Goal: Complete application form

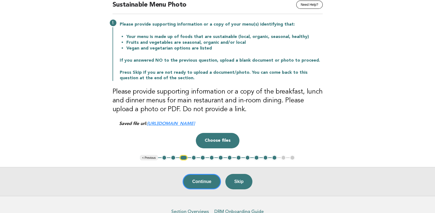
scroll to position [55, 0]
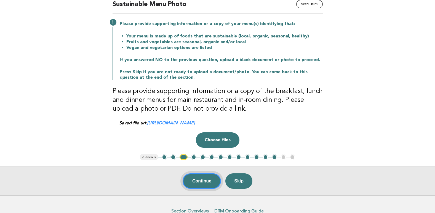
click at [197, 181] on button "Continue" at bounding box center [201, 181] width 38 height 15
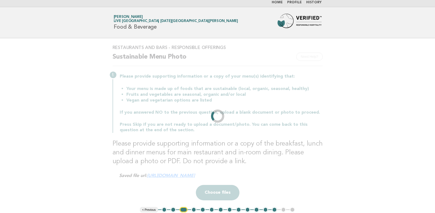
scroll to position [0, 0]
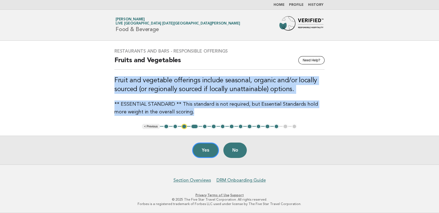
drag, startPoint x: 180, startPoint y: 114, endPoint x: 114, endPoint y: 80, distance: 73.8
click at [114, 80] on div "Restaurants and Bars - Responsible Offerings Need Help? Fruits and Vegetables F…" at bounding box center [219, 82] width 223 height 81
drag, startPoint x: 114, startPoint y: 80, endPoint x: 125, endPoint y: 81, distance: 10.2
copy div "Fruit and vegetable offerings include seasonal, organic and/or locally sourced …"
click at [203, 149] on button "Yes" at bounding box center [205, 150] width 27 height 15
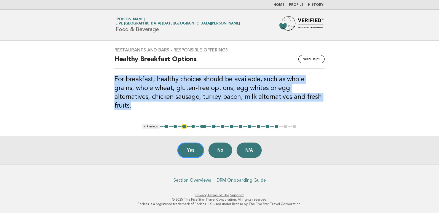
drag, startPoint x: 305, startPoint y: 103, endPoint x: 114, endPoint y: 87, distance: 192.6
click at [114, 87] on div "Restaurants and Bars - Responsible Offerings Need Help? Healthy Breakfast Optio…" at bounding box center [219, 82] width 223 height 83
drag, startPoint x: 114, startPoint y: 87, endPoint x: 117, endPoint y: 87, distance: 3.4
copy h3 "For breakfast, healthy choices should be available, such as whole grains, whole…"
click at [192, 126] on button "4" at bounding box center [193, 127] width 6 height 6
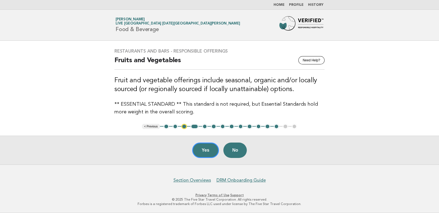
click at [193, 126] on button "4" at bounding box center [194, 127] width 8 height 6
click at [197, 126] on button "4" at bounding box center [194, 127] width 8 height 6
click at [195, 127] on button "4" at bounding box center [194, 127] width 8 height 6
click at [204, 127] on button "5" at bounding box center [205, 127] width 6 height 6
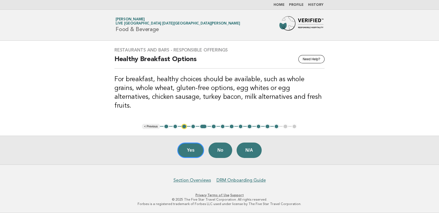
click at [215, 126] on button "6" at bounding box center [214, 127] width 6 height 6
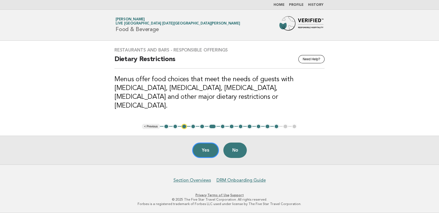
click at [222, 127] on button "7" at bounding box center [223, 127] width 6 height 6
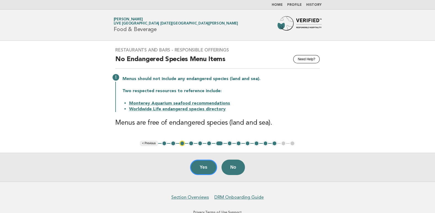
click at [229, 143] on button "8" at bounding box center [230, 144] width 6 height 6
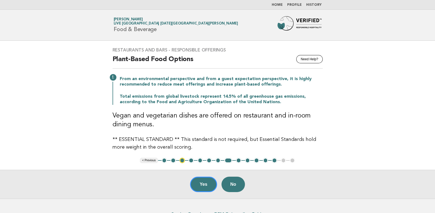
click at [237, 160] on button "9" at bounding box center [239, 161] width 6 height 6
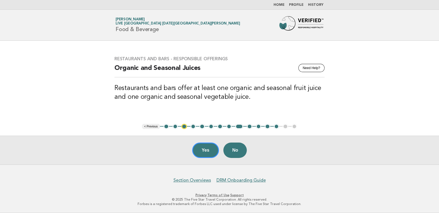
click at [229, 127] on button "8" at bounding box center [229, 127] width 6 height 6
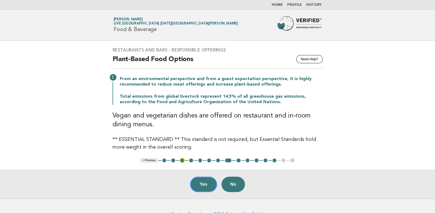
click at [238, 160] on button "9" at bounding box center [239, 161] width 6 height 6
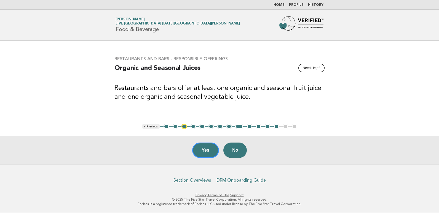
click at [251, 125] on button "10" at bounding box center [250, 127] width 6 height 6
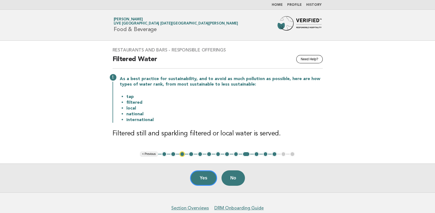
click at [258, 152] on button "11" at bounding box center [257, 155] width 6 height 6
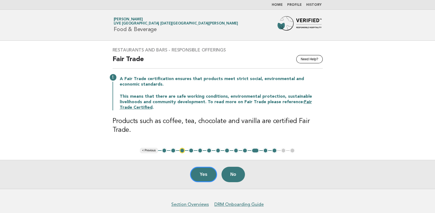
click at [266, 150] on button "12" at bounding box center [266, 151] width 6 height 6
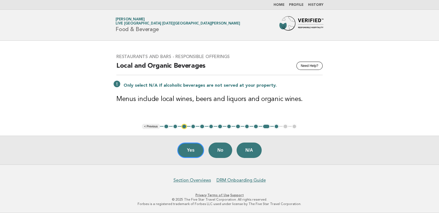
click at [277, 127] on button "13" at bounding box center [277, 127] width 6 height 6
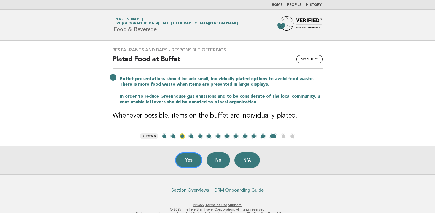
click at [283, 136] on ul "< Previous 1 2 3 4 5 6 7 8 9 10 11 12 13 14 15" at bounding box center [217, 137] width 155 height 6
click at [283, 137] on ul "< Previous 1 2 3 4 5 6 7 8 9 10 11 12 13 14 15" at bounding box center [217, 137] width 155 height 6
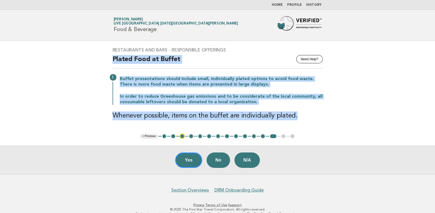
drag, startPoint x: 294, startPoint y: 116, endPoint x: 112, endPoint y: 59, distance: 189.7
click at [112, 59] on div "Restaurants and Bars - Responsible Offerings Need Help? Plated Food at Buffet B…" at bounding box center [217, 87] width 223 height 93
drag, startPoint x: 112, startPoint y: 59, endPoint x: 118, endPoint y: 59, distance: 5.5
copy div "Plated Food at Buffet Buffet presentations should include small, individually p…"
click at [193, 159] on button "Yes" at bounding box center [188, 160] width 27 height 15
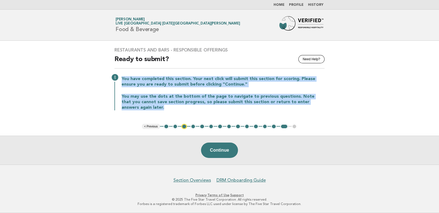
drag, startPoint x: 139, startPoint y: 111, endPoint x: 122, endPoint y: 77, distance: 38.0
click at [122, 77] on div "Restaurants and Bars - Responsible Offerings Need Help? Ready to submit? You ha…" at bounding box center [219, 82] width 223 height 83
drag, startPoint x: 122, startPoint y: 77, endPoint x: 128, endPoint y: 79, distance: 6.1
copy div "You have completed this section. Your next click will submit this section for s…"
click at [224, 151] on button "Continue" at bounding box center [219, 150] width 37 height 15
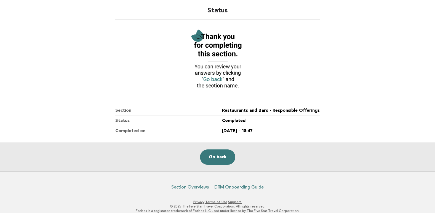
scroll to position [48, 0]
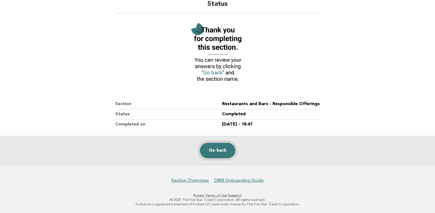
click at [219, 153] on link "Go back" at bounding box center [217, 150] width 35 height 15
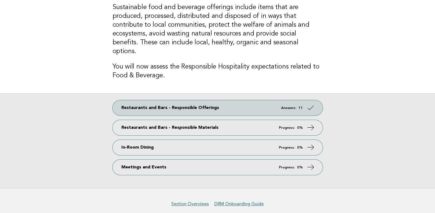
scroll to position [55, 0]
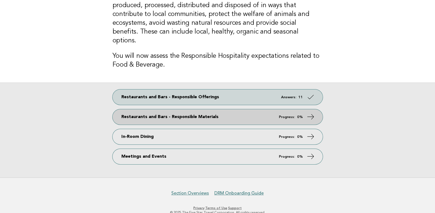
click at [311, 113] on icon at bounding box center [310, 117] width 8 height 8
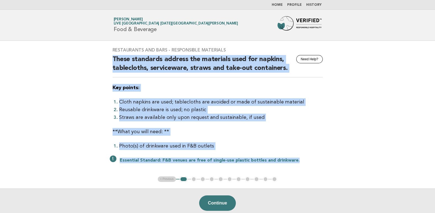
drag, startPoint x: 295, startPoint y: 162, endPoint x: 112, endPoint y: 59, distance: 210.0
click at [112, 59] on div "Restaurants and Bars - Responsible Materials Need Help? These standards address…" at bounding box center [217, 109] width 223 height 136
copy div "These standards address the materials used for napkins, tablecloths, servicewar…"
click at [211, 200] on button "Continue" at bounding box center [217, 203] width 37 height 15
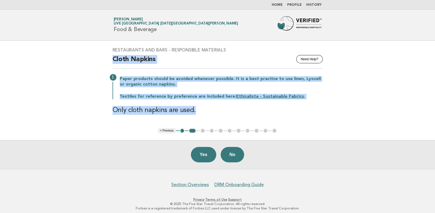
drag, startPoint x: 202, startPoint y: 112, endPoint x: 113, endPoint y: 59, distance: 103.6
click at [113, 59] on div "Restaurants and Bars - Responsible Materials Need Help? Cloth Napkins Paper pro…" at bounding box center [217, 84] width 223 height 87
copy div "Cloth Napkins Paper products should be avoided whenever possible. It is a best …"
click at [203, 154] on button "Yes" at bounding box center [203, 154] width 25 height 15
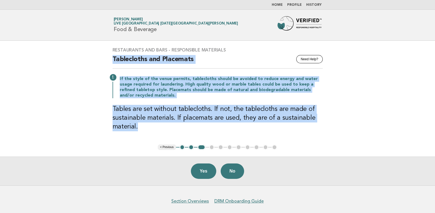
drag, startPoint x: 147, startPoint y: 125, endPoint x: 113, endPoint y: 60, distance: 73.7
click at [113, 60] on div "Restaurants and Bars - Responsible Materials Need Help? Tablecloths and Placema…" at bounding box center [217, 93] width 223 height 104
copy div "Tablecloths and Placemats If the style of the venue permits, tablecloths should…"
click at [206, 170] on button "Yes" at bounding box center [203, 171] width 25 height 15
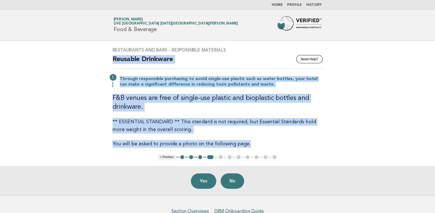
drag, startPoint x: 246, startPoint y: 146, endPoint x: 109, endPoint y: 60, distance: 162.1
click at [109, 60] on div "Restaurants and Bars - Responsible Materials Need Help? Reusable Drinkware Thro…" at bounding box center [217, 98] width 223 height 114
copy div "Reusable Drinkware Through responsible purchasing to avoid single-use plastic s…"
click at [310, 157] on main "Restaurants and Bars - Responsible Materials Need Help? Reusable Drinkware Thro…" at bounding box center [217, 118] width 435 height 155
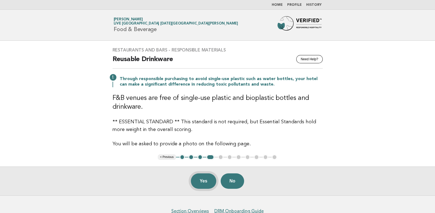
click at [203, 180] on button "Yes" at bounding box center [203, 181] width 25 height 15
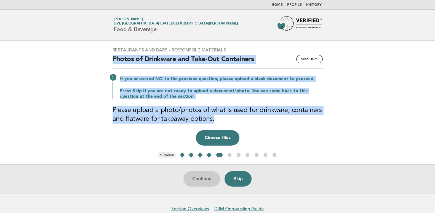
drag, startPoint x: 211, startPoint y: 119, endPoint x: 114, endPoint y: 58, distance: 115.3
click at [114, 58] on div "Restaurants and Bars - Responsible Materials Need Help? Photos of Drinkware and…" at bounding box center [217, 97] width 223 height 112
copy div "Photos of Drinkware and Take-Out Containers If you answered NO to the previous …"
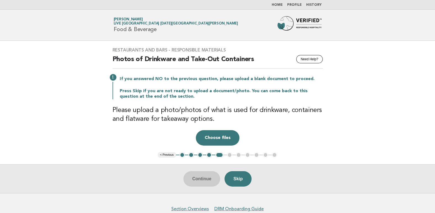
drag, startPoint x: 8, startPoint y: 68, endPoint x: 21, endPoint y: 68, distance: 13.0
click at [8, 68] on main "Restaurants and Bars - Responsible Materials Need Help? Photos of Drinkware and…" at bounding box center [217, 117] width 435 height 153
click at [219, 144] on button "Choose files" at bounding box center [218, 137] width 44 height 15
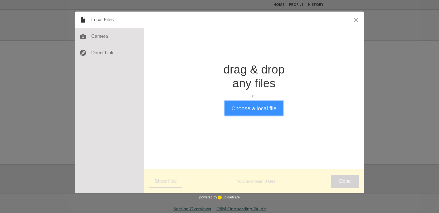
click at [253, 107] on button "Choose a local file" at bounding box center [253, 108] width 59 height 14
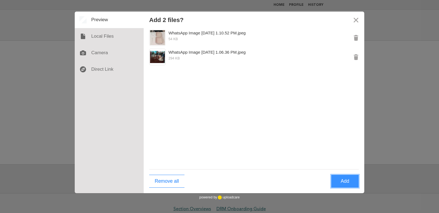
click at [339, 180] on button "Add" at bounding box center [345, 181] width 28 height 13
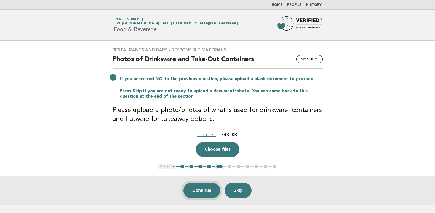
click at [206, 191] on button "Continue" at bounding box center [201, 190] width 37 height 15
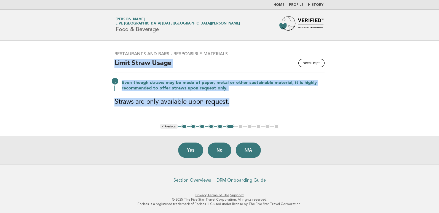
drag, startPoint x: 230, startPoint y: 104, endPoint x: 114, endPoint y: 61, distance: 124.0
click at [114, 61] on div "Restaurants and Bars - Responsible Materials Need Help? Limit Straw Usage Even …" at bounding box center [219, 82] width 223 height 75
copy div "Limit Straw Usage Even though straws may be made of paper, metal or other susta…"
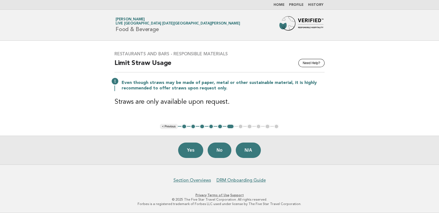
click at [288, 168] on footer "Section Overviews DRM Onboarding Guide Privacy · Terms of Use · Support © 2025 …" at bounding box center [219, 189] width 439 height 49
click at [189, 151] on button "Yes" at bounding box center [190, 150] width 25 height 15
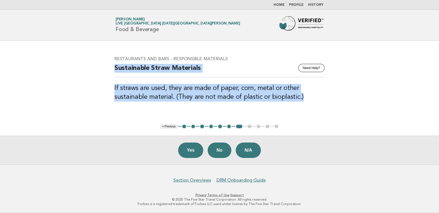
drag, startPoint x: 303, startPoint y: 100, endPoint x: 113, endPoint y: 71, distance: 192.5
click at [113, 71] on div "Restaurants and Bars - Responsible Materials Need Help? Sustainable Straw Mater…" at bounding box center [219, 82] width 223 height 65
drag, startPoint x: 113, startPoint y: 71, endPoint x: 120, endPoint y: 71, distance: 7.7
copy div "Sustainable Straw Materials If straws are used, they are made of paper, corn, m…"
click at [194, 153] on button "Yes" at bounding box center [190, 150] width 25 height 15
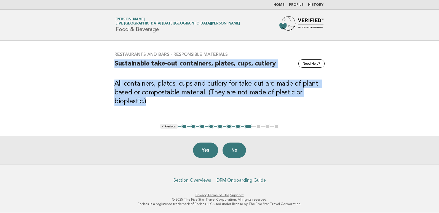
drag, startPoint x: 151, startPoint y: 106, endPoint x: 116, endPoint y: 66, distance: 53.1
click at [116, 66] on div "Restaurants and Bars - Responsible Materials Need Help? Sustainable take-out co…" at bounding box center [219, 82] width 223 height 74
drag, startPoint x: 116, startPoint y: 66, endPoint x: 124, endPoint y: 63, distance: 8.4
copy div "Sustainable take-out containers, plates, cups, cutlery All containers, plates, …"
click at [209, 152] on button "Yes" at bounding box center [205, 150] width 25 height 15
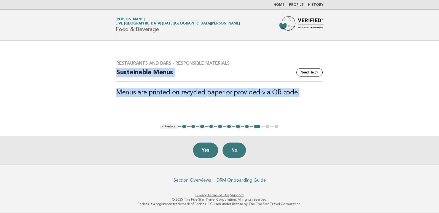
drag, startPoint x: 299, startPoint y: 93, endPoint x: 115, endPoint y: 75, distance: 184.8
click at [115, 75] on div "Restaurants and Bars - Responsible Materials Need Help? Sustainable Menus Menus…" at bounding box center [219, 82] width 219 height 57
drag, startPoint x: 115, startPoint y: 75, endPoint x: 122, endPoint y: 74, distance: 7.2
copy div "Sustainable Menus Menus are printed on recycled paper or provided via QR code."
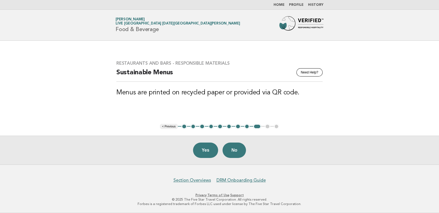
click at [314, 168] on footer "Section Overviews DRM Onboarding Guide Privacy · Terms of Use · Support © 2025 …" at bounding box center [219, 189] width 439 height 49
click at [207, 151] on button "Yes" at bounding box center [205, 150] width 25 height 15
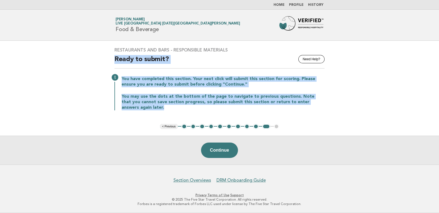
drag, startPoint x: 137, startPoint y: 111, endPoint x: 115, endPoint y: 62, distance: 54.0
click at [115, 62] on div "Restaurants and Bars - Responsible Materials Need Help? Ready to submit? You ha…" at bounding box center [219, 82] width 223 height 83
click at [225, 151] on button "Continue" at bounding box center [219, 150] width 37 height 15
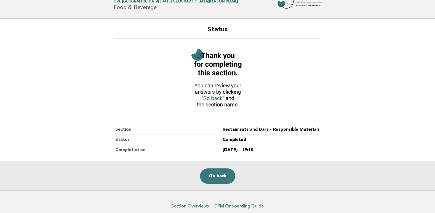
scroll to position [48, 0]
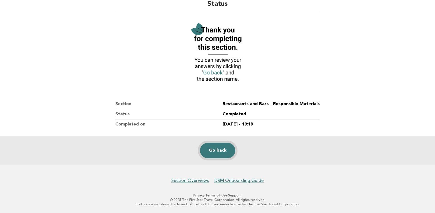
click at [209, 150] on link "Go back" at bounding box center [217, 150] width 35 height 15
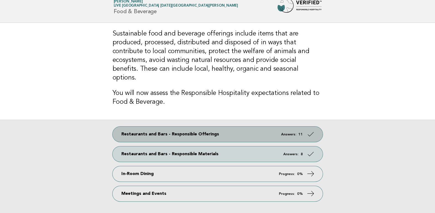
scroll to position [28, 0]
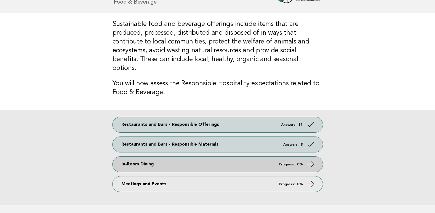
click at [151, 157] on link "In-Room Dining Progress: 0%" at bounding box center [217, 164] width 210 height 15
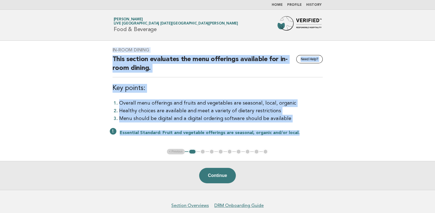
drag, startPoint x: 296, startPoint y: 135, endPoint x: 111, endPoint y: 49, distance: 203.8
click at [111, 49] on div "In-Room Dining Need Help? This section evaluates the menu offerings available f…" at bounding box center [217, 95] width 223 height 108
drag, startPoint x: 111, startPoint y: 49, endPoint x: 120, endPoint y: 57, distance: 11.3
copy div "In-Room Dining Need Help? This section evaluates the menu offerings available f…"
click at [215, 175] on button "Continue" at bounding box center [217, 175] width 37 height 15
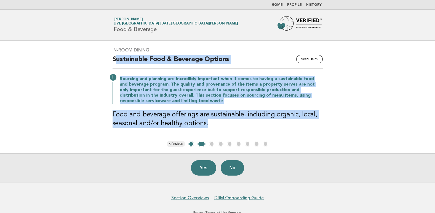
drag, startPoint x: 208, startPoint y: 127, endPoint x: 115, endPoint y: 62, distance: 113.5
click at [115, 62] on div "In-Room Dining Need Help? Sustainable Food & Beverage Options Sourcing and plan…" at bounding box center [217, 91] width 223 height 101
click at [115, 62] on h2 "Sustainable Food & Beverage Options" at bounding box center [217, 62] width 210 height 14
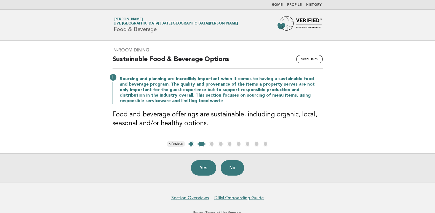
click at [201, 117] on h3 "Food and beverage offerings are sustainable, including organic, local, seasonal…" at bounding box center [217, 120] width 210 height 18
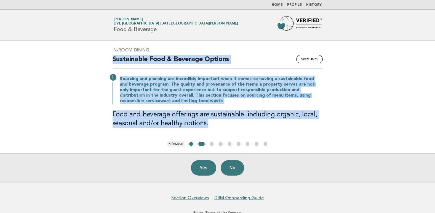
drag, startPoint x: 205, startPoint y: 125, endPoint x: 112, endPoint y: 58, distance: 113.8
click at [112, 58] on div "In-Room Dining Need Help? Sustainable Food & Beverage Options Sourcing and plan…" at bounding box center [217, 91] width 223 height 101
copy div "Sustainable Food & Beverage Options Sourcing and planning are incredibly import…"
click at [205, 170] on button "Yes" at bounding box center [203, 167] width 25 height 15
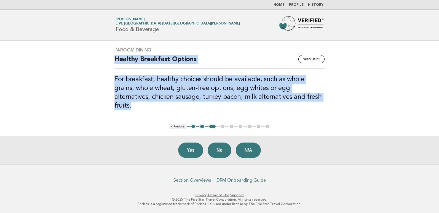
drag, startPoint x: 292, startPoint y: 104, endPoint x: 115, endPoint y: 60, distance: 182.0
click at [115, 60] on div "In-Room Dining Need Help? Healthy Breakfast Options For breakfast, healthy choi…" at bounding box center [219, 82] width 223 height 83
drag, startPoint x: 115, startPoint y: 60, endPoint x: 117, endPoint y: 63, distance: 3.6
copy div "Healthy Breakfast Options For breakfast, healthy choices should be available, s…"
click at [191, 149] on button "Yes" at bounding box center [190, 150] width 25 height 15
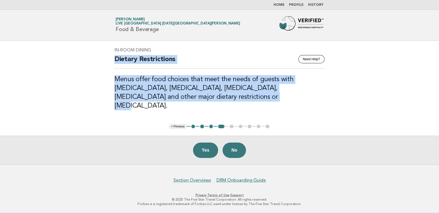
drag, startPoint x: 205, startPoint y: 104, endPoint x: 115, endPoint y: 65, distance: 98.1
click at [115, 65] on div "In-Room Dining Need Help? Dietary Restrictions Menus offer food choices that me…" at bounding box center [219, 82] width 223 height 83
drag, startPoint x: 115, startPoint y: 65, endPoint x: 125, endPoint y: 64, distance: 9.9
copy div "Dietary Restrictions Menus offer food choices that meet the needs of guests wit…"
click at [204, 148] on button "Yes" at bounding box center [205, 150] width 25 height 15
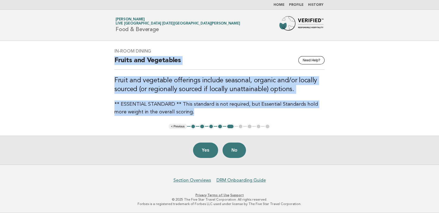
drag, startPoint x: 173, startPoint y: 114, endPoint x: 115, endPoint y: 65, distance: 75.3
click at [115, 65] on div "In-Room Dining Need Help? Fruits and Vegetables Fruit and vegetable offerings i…" at bounding box center [219, 82] width 223 height 81
drag, startPoint x: 115, startPoint y: 65, endPoint x: 117, endPoint y: 63, distance: 2.8
copy div "Fruits and Vegetables Fruit and vegetable offerings include seasonal, organic a…"
click at [201, 151] on button "Yes" at bounding box center [205, 150] width 25 height 15
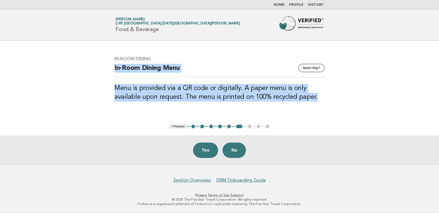
drag, startPoint x: 315, startPoint y: 99, endPoint x: 114, endPoint y: 69, distance: 202.9
click at [114, 69] on div "In-Room Dining Need Help? In-Room Dining Menu Menu is provided via a QR code or…" at bounding box center [219, 82] width 223 height 65
drag, startPoint x: 114, startPoint y: 69, endPoint x: 119, endPoint y: 68, distance: 4.5
copy div "In-Room Dining Menu Menu is provided via a QR code or digitally. A paper menu i…"
click at [208, 152] on button "Yes" at bounding box center [205, 150] width 25 height 15
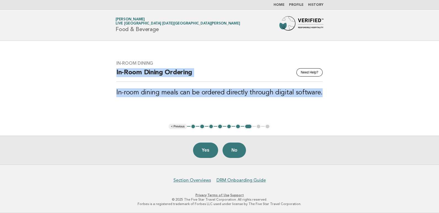
drag, startPoint x: 318, startPoint y: 94, endPoint x: 116, endPoint y: 74, distance: 202.5
click at [116, 74] on div "In-Room Dining Need Help? In-Room Dining Ordering In-room dining meals can be o…" at bounding box center [219, 82] width 219 height 57
drag, startPoint x: 116, startPoint y: 74, endPoint x: 122, endPoint y: 73, distance: 5.8
copy div "In-Room Dining Ordering In-room dining meals can be ordered directly through di…"
click at [208, 152] on button "Yes" at bounding box center [205, 150] width 25 height 15
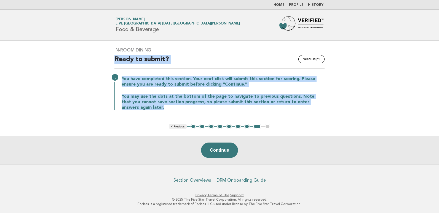
drag, startPoint x: 135, startPoint y: 110, endPoint x: 112, endPoint y: 62, distance: 52.8
click at [112, 62] on div "In-Room Dining Need Help? Ready to submit? You have completed this section. You…" at bounding box center [219, 82] width 223 height 83
drag, startPoint x: 112, startPoint y: 62, endPoint x: 120, endPoint y: 61, distance: 7.3
copy div "Ready to submit? You have completed this section. Your next click will submit t…"
click at [222, 154] on button "Continue" at bounding box center [219, 150] width 37 height 15
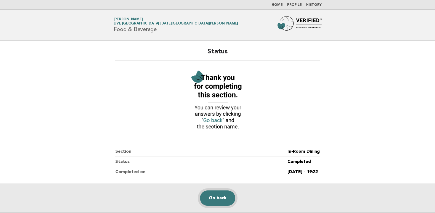
click at [215, 199] on link "Go back" at bounding box center [217, 198] width 35 height 15
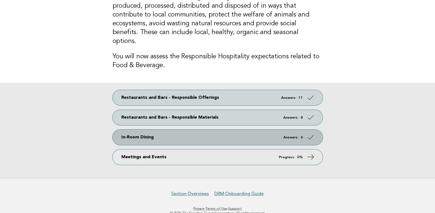
scroll to position [55, 0]
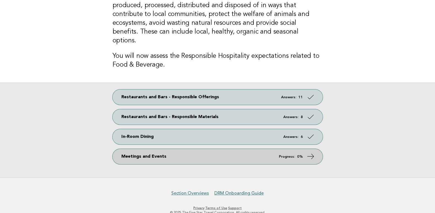
click at [171, 149] on link "Meetings and Events Progress: 0%" at bounding box center [217, 156] width 210 height 15
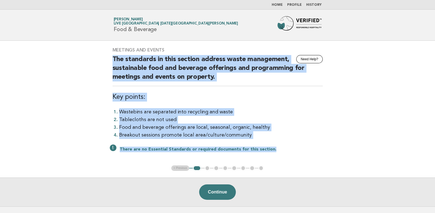
drag, startPoint x: 273, startPoint y: 151, endPoint x: 114, endPoint y: 59, distance: 183.1
click at [114, 59] on div "Meetings and Events Need Help? The standards in this section address waste mana…" at bounding box center [217, 103] width 223 height 125
copy div "The standards in this section address waste management, sustainable food and be…"
click at [224, 194] on button "Continue" at bounding box center [217, 192] width 37 height 15
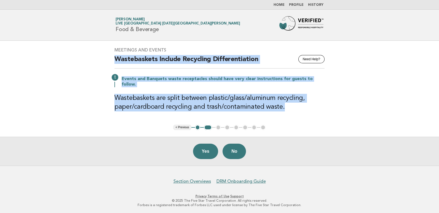
drag, startPoint x: 283, startPoint y: 106, endPoint x: 117, endPoint y: 63, distance: 171.9
click at [117, 63] on div "Meetings and Events Need Help? Wastebaskets Include Recycling Differentiation E…" at bounding box center [219, 83] width 223 height 84
copy div "Wastebaskets Include Recycling Differentiation Events and Banquets waste recept…"
click at [203, 154] on button "Yes" at bounding box center [205, 151] width 25 height 15
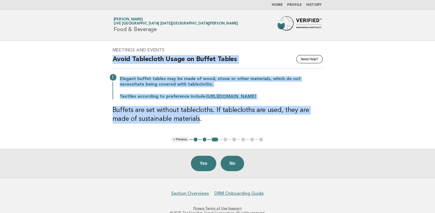
drag, startPoint x: 159, startPoint y: 118, endPoint x: 113, endPoint y: 60, distance: 73.8
click at [113, 60] on div "Meetings and Events Need Help? Avoid Tablecloth Usage on Buffet Tables Elegant …" at bounding box center [217, 89] width 223 height 96
drag, startPoint x: 113, startPoint y: 60, endPoint x: 116, endPoint y: 60, distance: 3.6
copy div "Avoid Tablecloth Usage on Buffet Tables Elegant buffet tables may be made of wo…"
click at [207, 162] on button "Yes" at bounding box center [203, 163] width 25 height 15
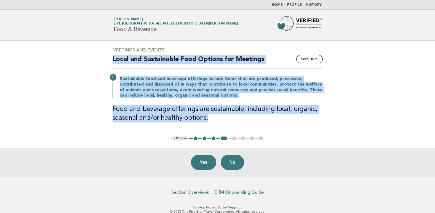
drag, startPoint x: 205, startPoint y: 120, endPoint x: 113, endPoint y: 60, distance: 110.7
click at [113, 60] on div "Meetings and Events Need Help? Local and Sustainable Food Options for Meetings …" at bounding box center [217, 88] width 223 height 95
copy div "Local and Sustainable Food Options for Meetings Sustainable food and beverage o…"
click at [206, 161] on button "Yes" at bounding box center [203, 162] width 25 height 15
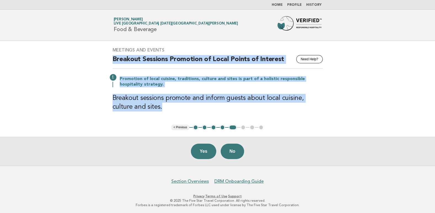
drag, startPoint x: 141, startPoint y: 109, endPoint x: 114, endPoint y: 60, distance: 55.1
click at [114, 60] on div "Meetings and Events Need Help? Breakout Sessions Promotion of Local Points of I…" at bounding box center [217, 83] width 223 height 84
copy div "Breakout Sessions Promotion of Local Points of Interest Promotion of local cuis…"
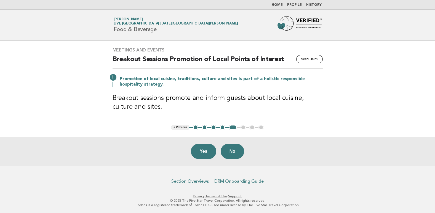
click at [328, 162] on div "Yes No" at bounding box center [217, 151] width 435 height 29
click at [201, 153] on button "Yes" at bounding box center [203, 151] width 25 height 15
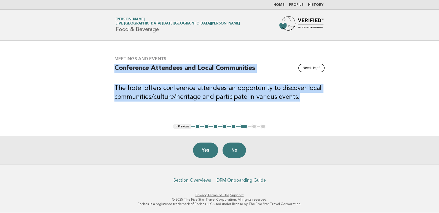
drag, startPoint x: 299, startPoint y: 100, endPoint x: 117, endPoint y: 69, distance: 184.5
click at [117, 69] on div "Meetings and Events Need Help? Conference Attendees and Local Communities The h…" at bounding box center [219, 82] width 223 height 65
copy div "Conference Attendees and Local Communities The hotel offers conference attendee…"
click at [207, 150] on button "Yes" at bounding box center [205, 150] width 25 height 15
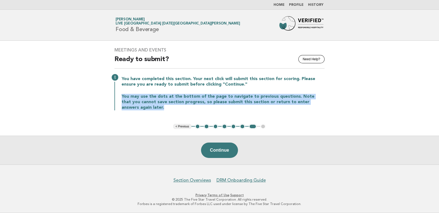
drag, startPoint x: 136, startPoint y: 108, endPoint x: 123, endPoint y: 98, distance: 17.1
click at [123, 98] on p "You may use the dots at the bottom of the page to navigate to previous question…" at bounding box center [223, 102] width 203 height 17
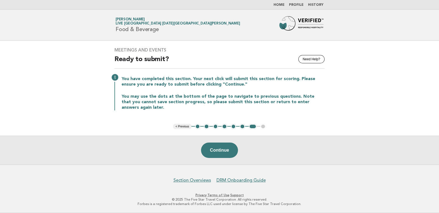
drag, startPoint x: 123, startPoint y: 98, endPoint x: 147, endPoint y: 133, distance: 42.8
click at [145, 131] on main "Meetings and Events Need Help? Ready to submit? You have completed this section…" at bounding box center [219, 103] width 439 height 124
click at [213, 152] on button "Continue" at bounding box center [219, 150] width 37 height 15
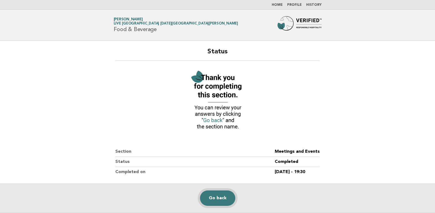
click at [221, 200] on link "Go back" at bounding box center [217, 198] width 35 height 15
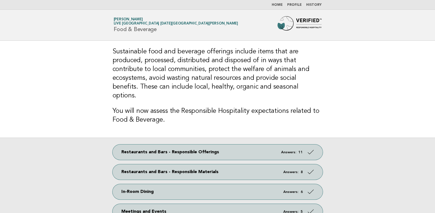
click at [378, 175] on div "Restaurants and Bars - Responsible Offerings Answers: 11 Restaurants and Bars -…" at bounding box center [217, 185] width 435 height 95
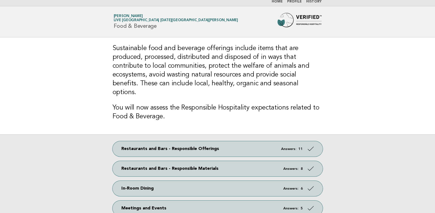
scroll to position [4, 0]
